Goal: Task Accomplishment & Management: Use online tool/utility

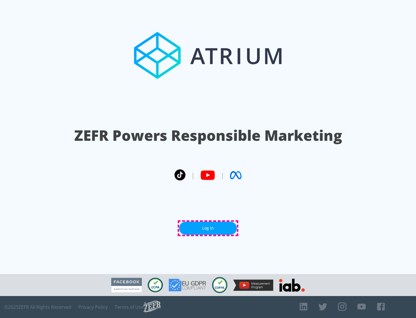
click at [208, 228] on link "Log In" at bounding box center [208, 228] width 58 height 13
